Goal: Information Seeking & Learning: Learn about a topic

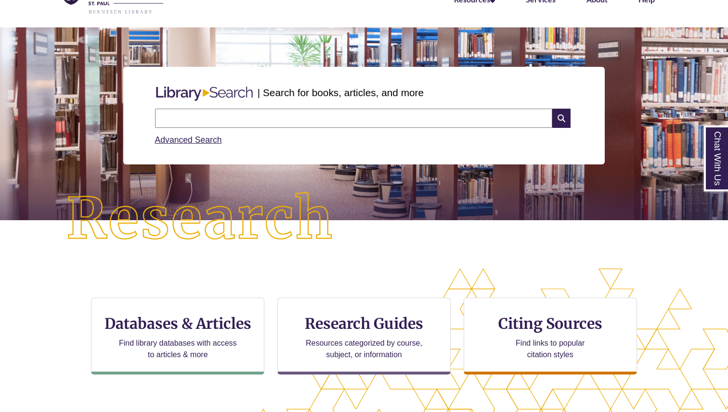
scroll to position [68, 0]
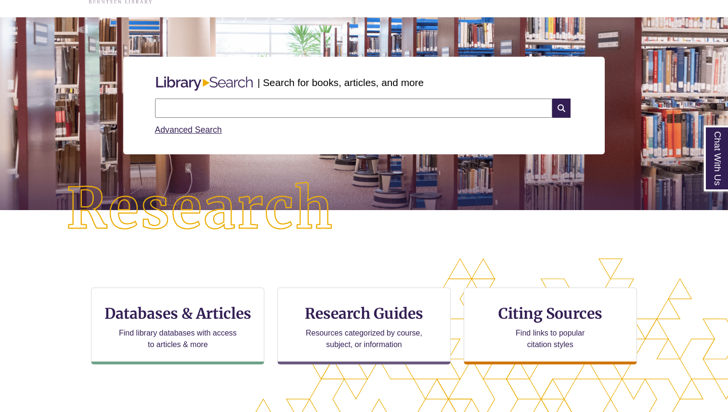
click at [240, 104] on input "text" at bounding box center [353, 108] width 397 height 19
click at [94, 205] on img at bounding box center [200, 210] width 327 height 114
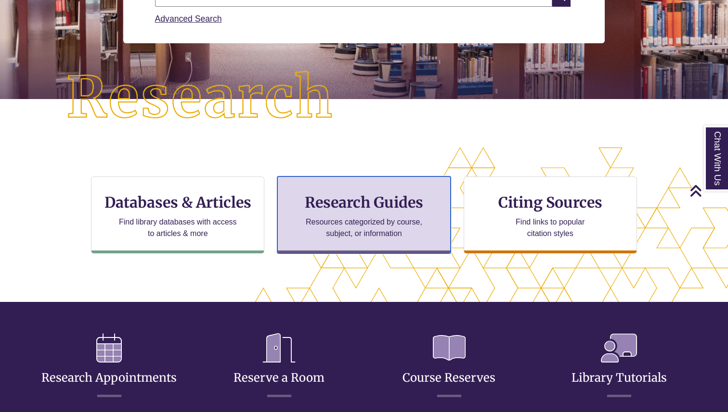
click at [343, 198] on h3 "Research Guides" at bounding box center [363, 202] width 157 height 18
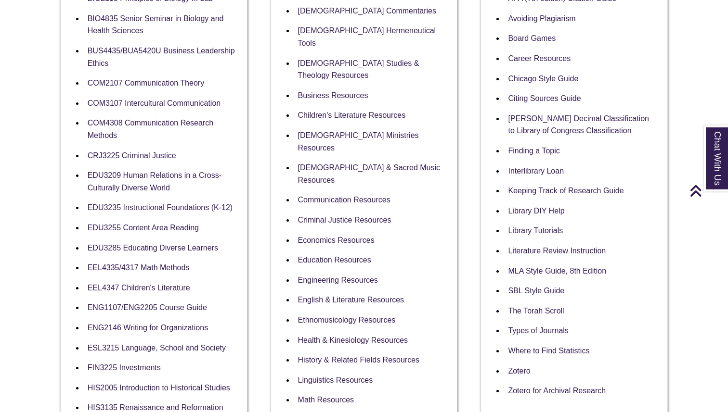
scroll to position [297, 0]
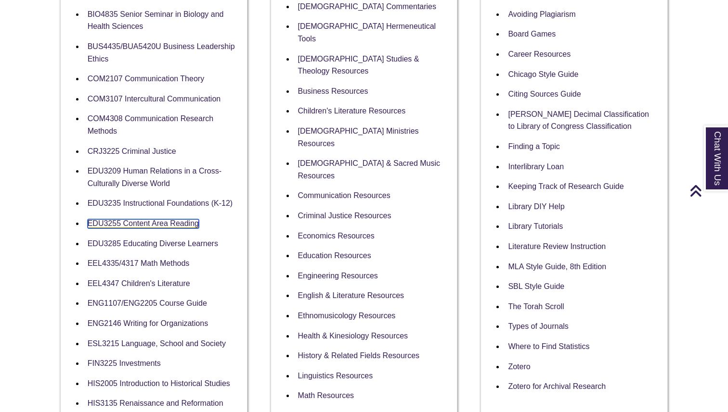
click at [187, 222] on link "EDU3255 Content Area Reading" at bounding box center [143, 223] width 111 height 9
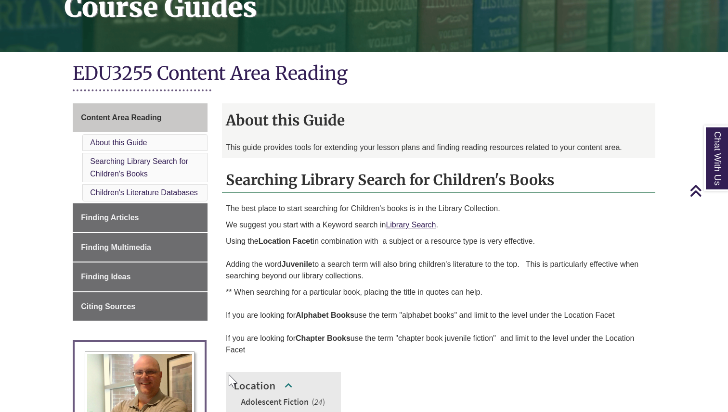
scroll to position [166, 0]
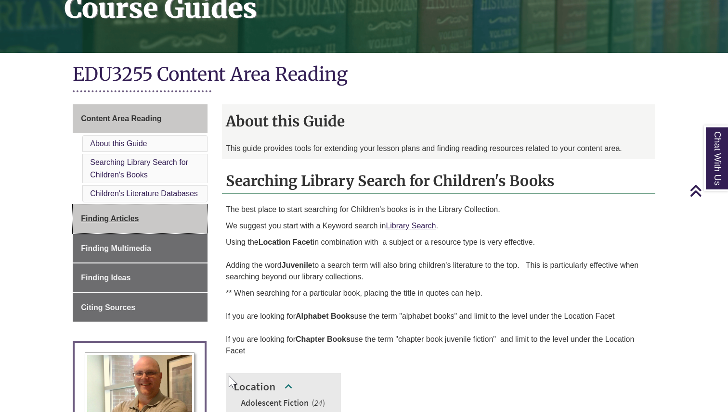
click at [175, 231] on link "Finding Articles" at bounding box center [140, 219] width 135 height 29
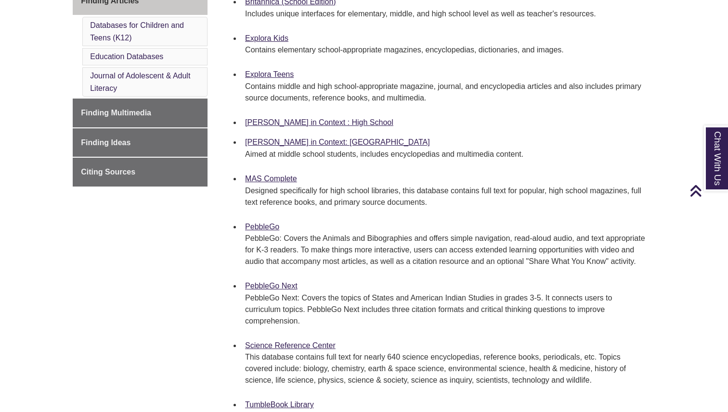
scroll to position [321, 0]
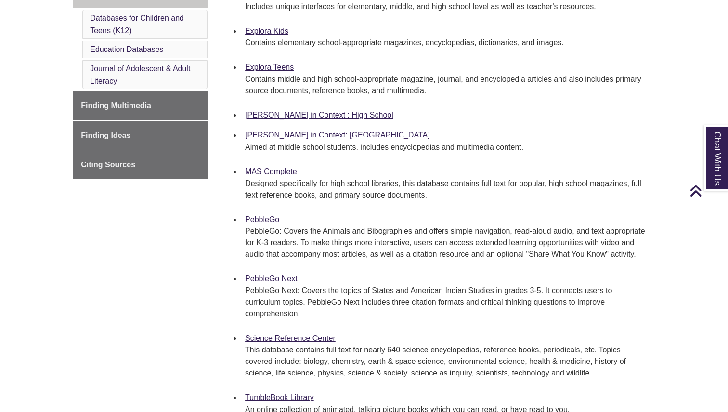
click at [569, 190] on p "Designed specifically for high school libraries, this database contains full te…" at bounding box center [446, 189] width 402 height 23
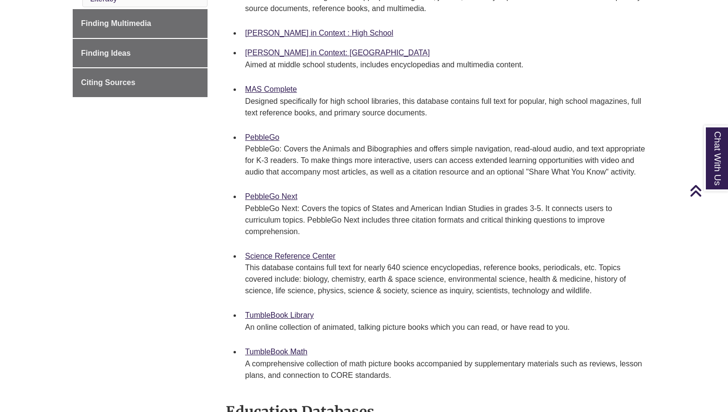
scroll to position [403, 0]
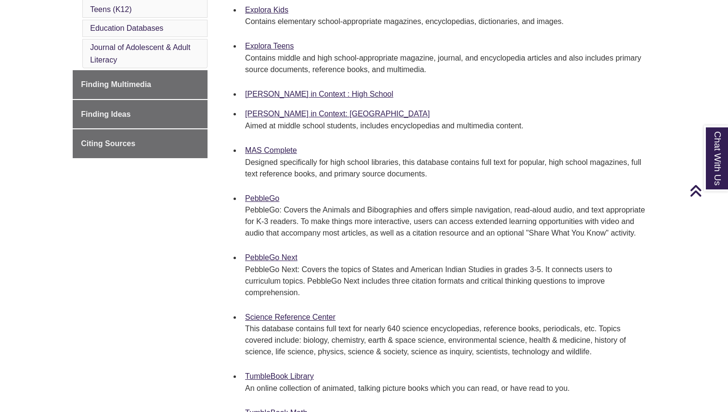
scroll to position [338, 0]
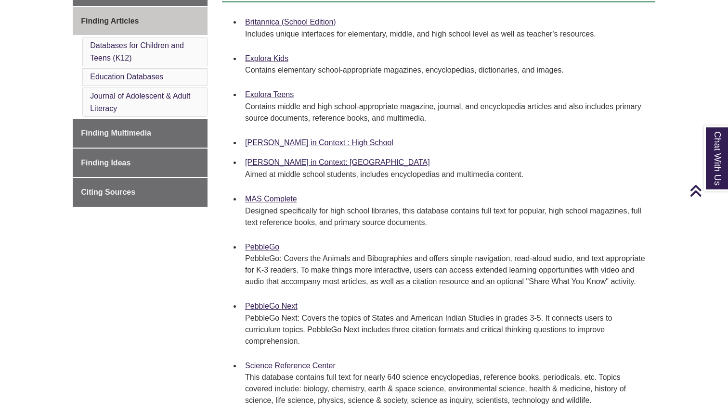
scroll to position [285, 0]
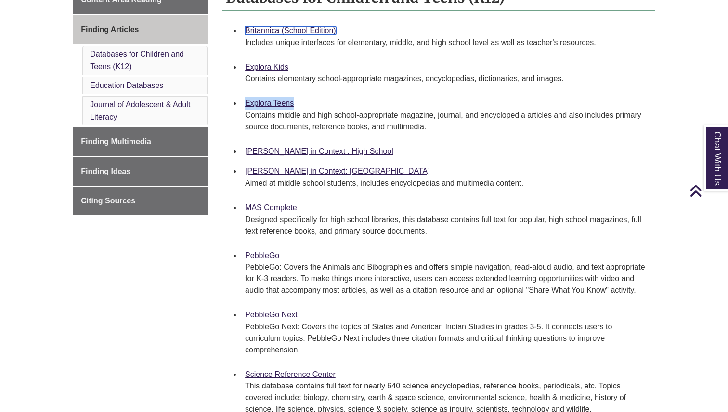
click at [284, 28] on link "Britannica (School Edition)" at bounding box center [290, 30] width 91 height 8
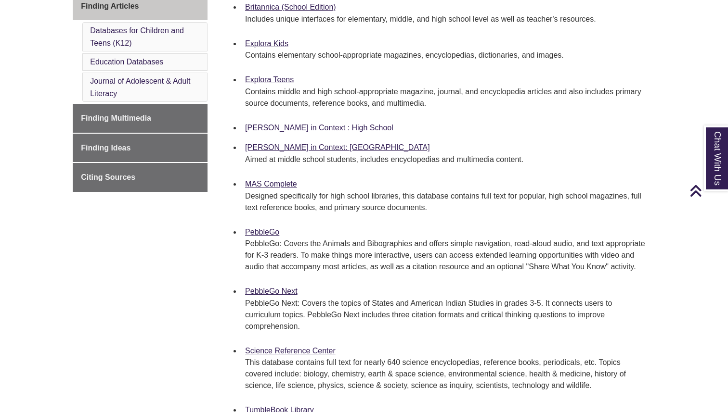
scroll to position [312, 0]
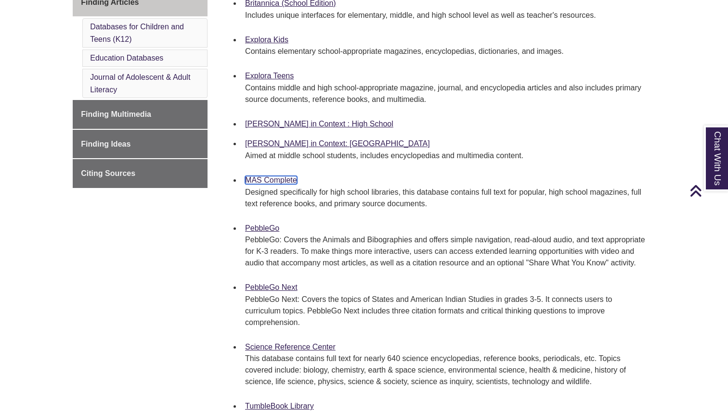
click at [268, 179] on link "MAS Complete" at bounding box center [271, 180] width 52 height 8
click at [333, 144] on link "Gale in Context: Middle School" at bounding box center [337, 144] width 185 height 8
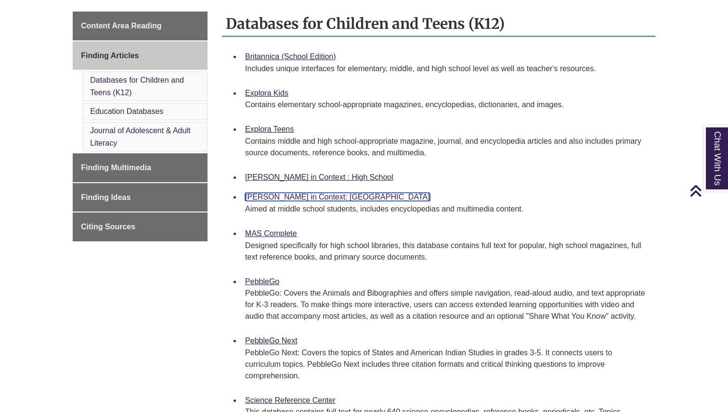
scroll to position [257, 0]
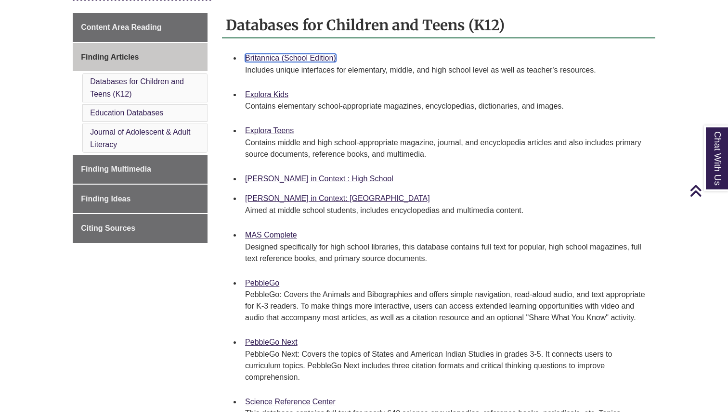
click at [304, 59] on link "Britannica (School Edition)" at bounding box center [290, 58] width 91 height 8
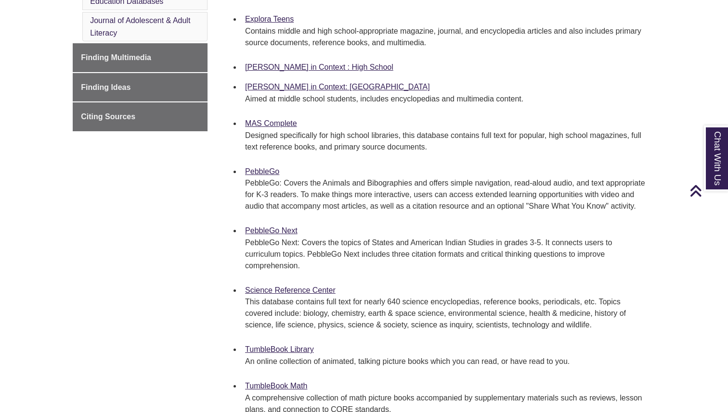
scroll to position [371, 0]
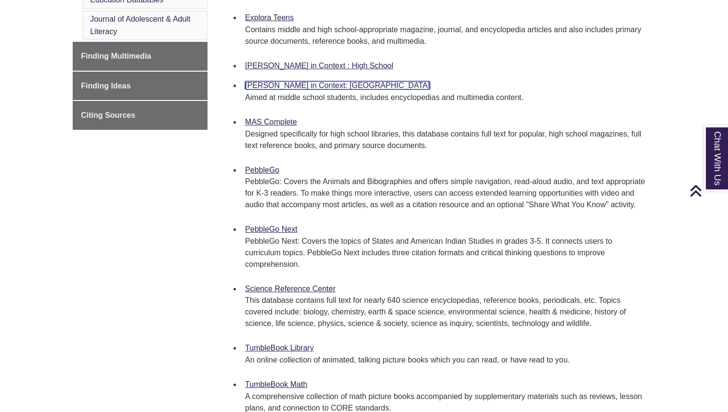
click at [320, 83] on link "Gale in Context: Middle School" at bounding box center [337, 85] width 185 height 8
click at [278, 121] on link "MAS Complete" at bounding box center [271, 122] width 52 height 8
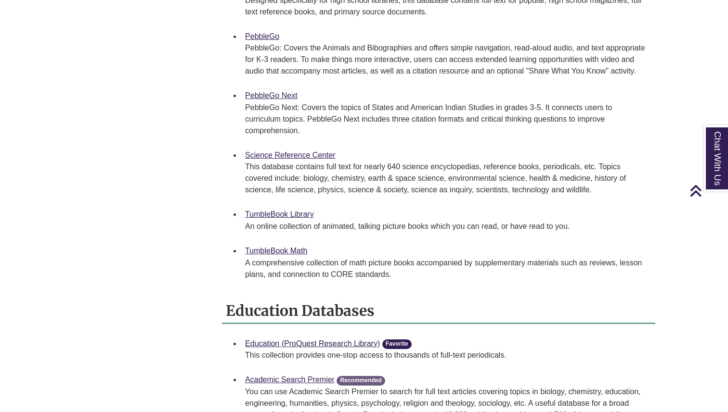
scroll to position [506, 0]
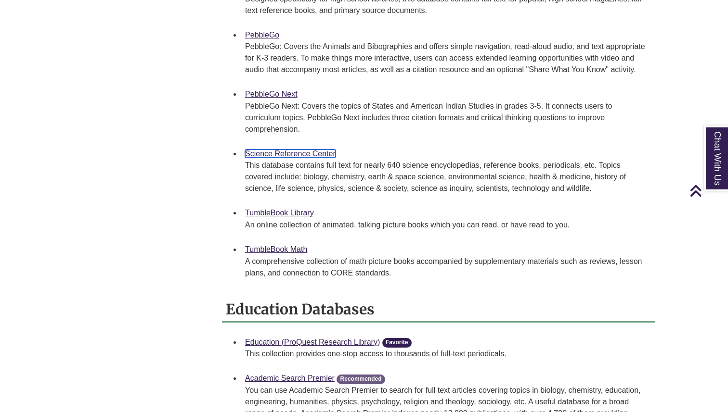
click at [308, 154] on link "Science Reference Center" at bounding box center [290, 154] width 90 height 8
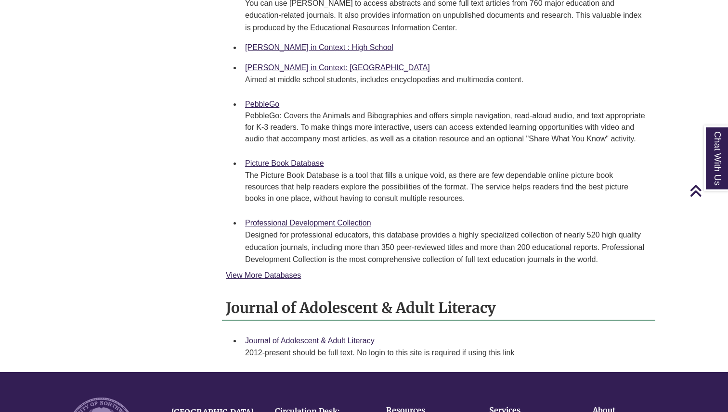
scroll to position [1050, 0]
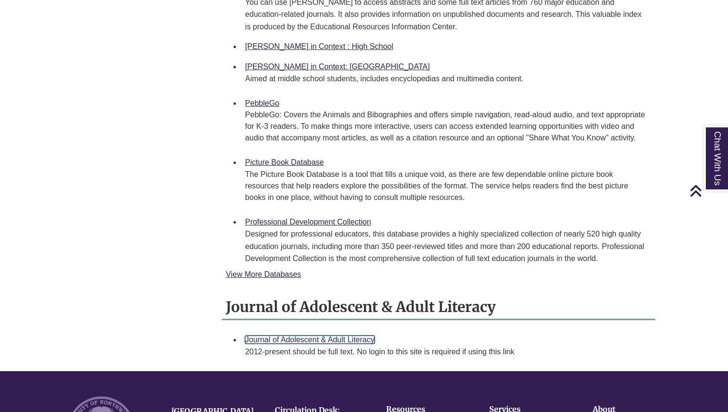
click at [268, 344] on link "Journal of Adolescent & Adult Literacy" at bounding box center [309, 340] width 129 height 8
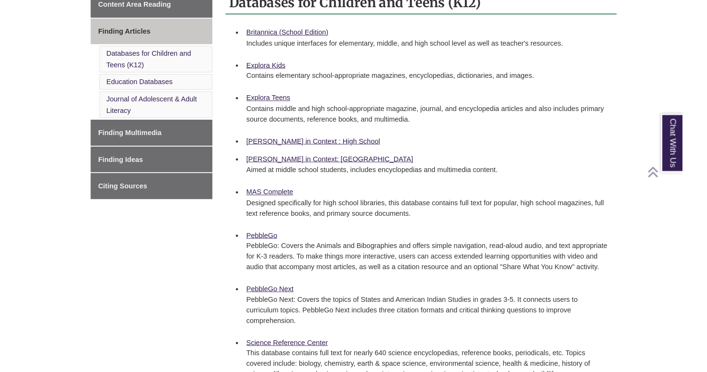
scroll to position [245, 0]
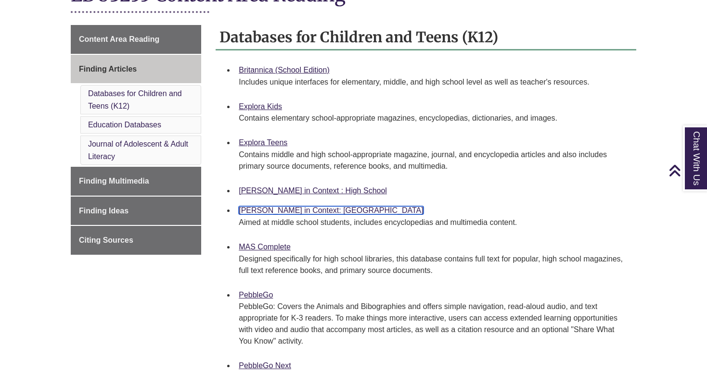
click at [278, 214] on link "Gale in Context: Middle School" at bounding box center [331, 210] width 185 height 8
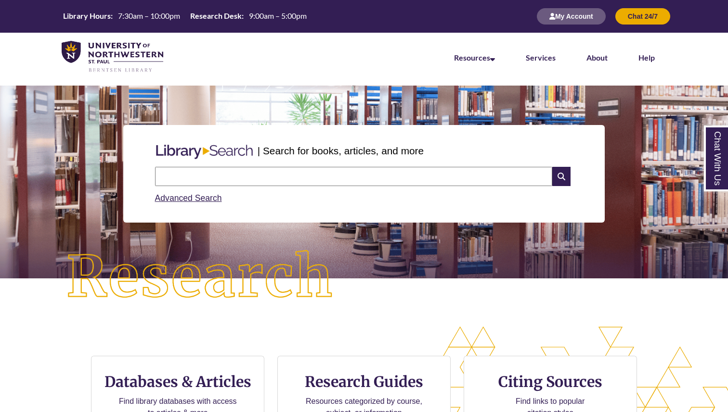
click at [229, 178] on input "text" at bounding box center [353, 176] width 397 height 19
paste input "**********"
type input "**********"
